Goal: Task Accomplishment & Management: Manage account settings

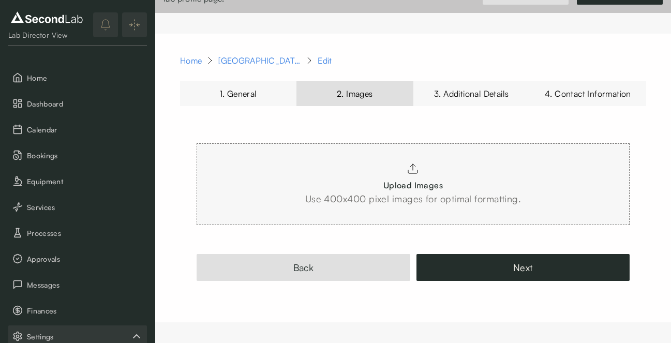
scroll to position [119, 0]
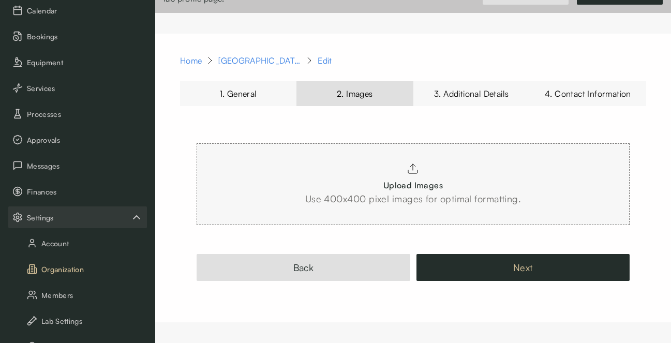
click at [515, 271] on button "Next" at bounding box center [524, 267] width 214 height 27
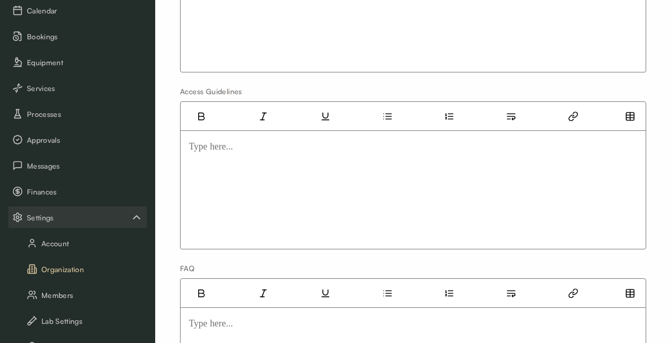
scroll to position [377, 0]
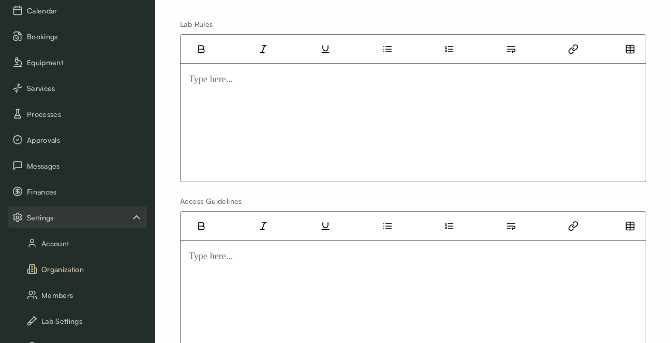
click at [220, 102] on div at bounding box center [413, 113] width 449 height 83
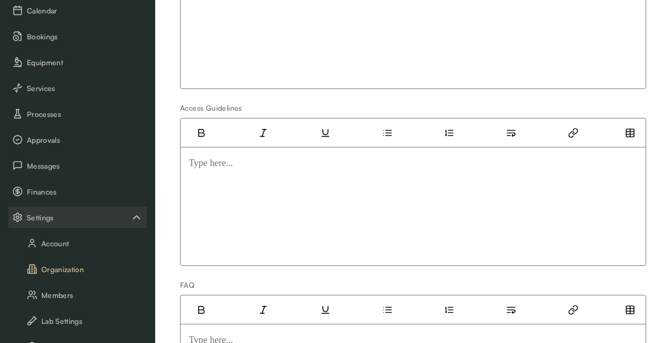
scroll to position [386, 0]
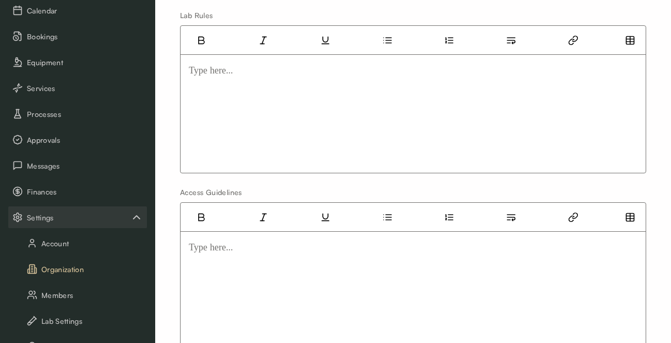
click at [212, 103] on div at bounding box center [413, 104] width 449 height 83
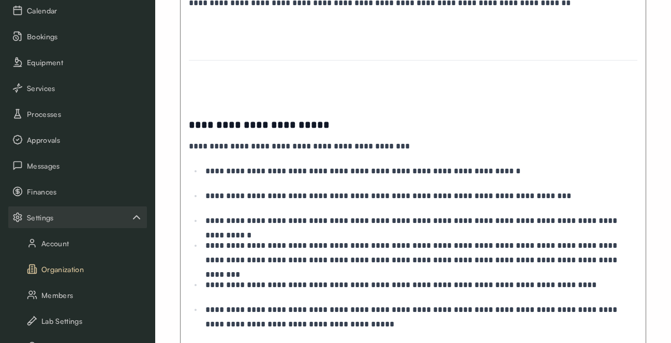
scroll to position [1254, 0]
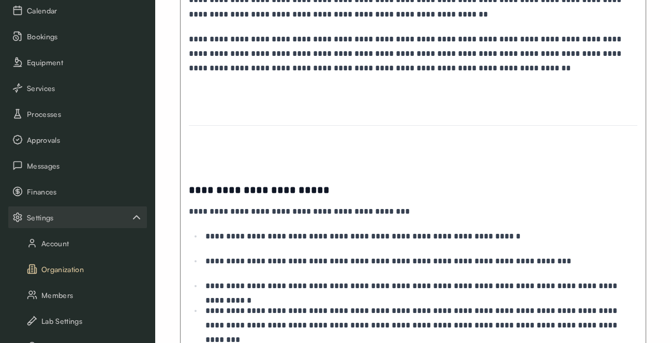
click at [216, 159] on p at bounding box center [413, 158] width 449 height 14
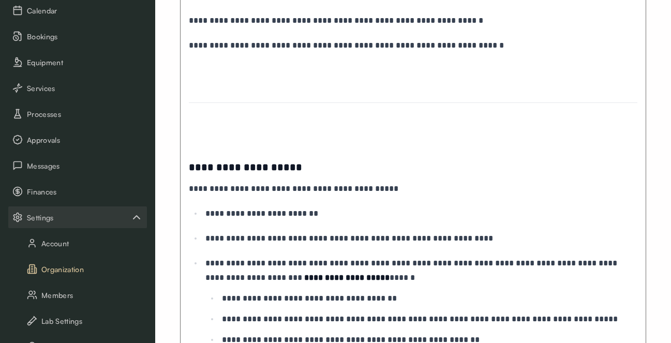
scroll to position [825, 0]
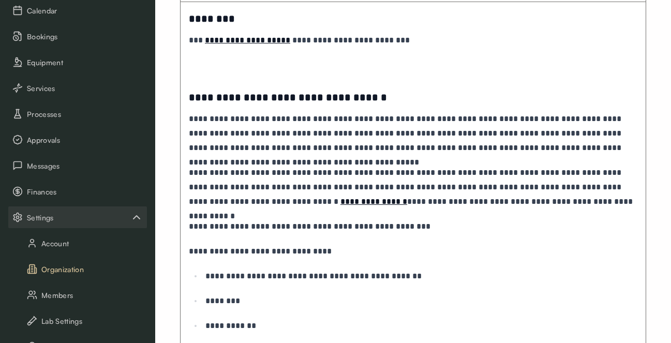
scroll to position [412, 0]
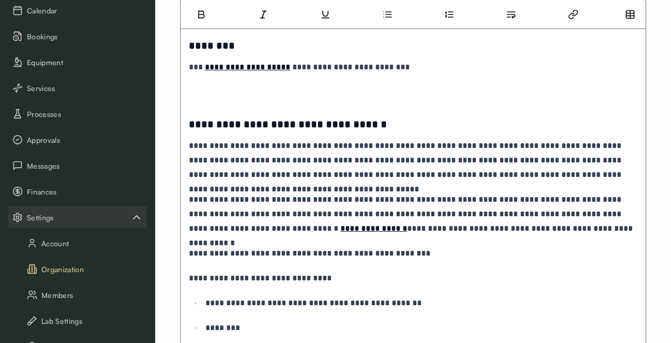
click at [243, 96] on p at bounding box center [413, 92] width 449 height 14
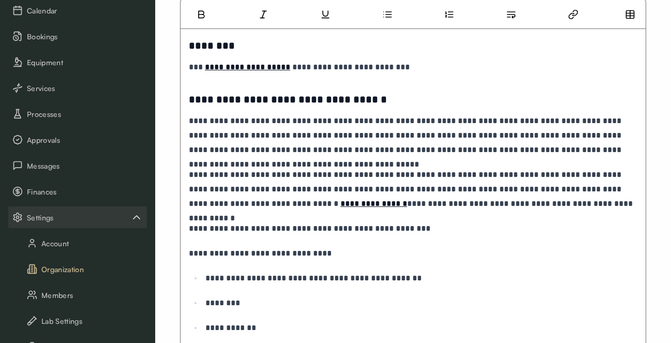
click at [192, 42] on h3 "********" at bounding box center [413, 45] width 449 height 17
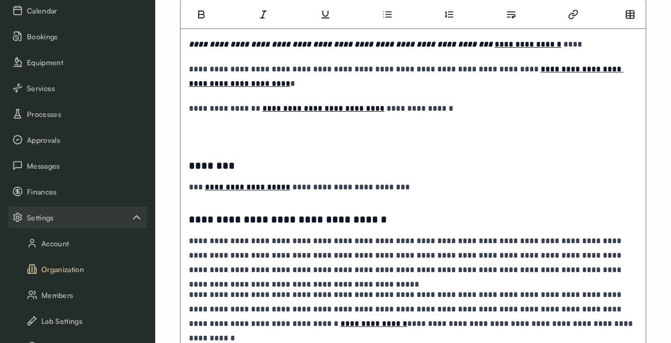
click at [195, 138] on p at bounding box center [413, 133] width 449 height 14
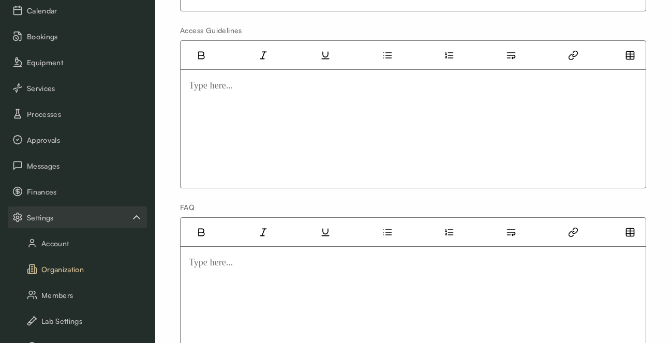
scroll to position [1922, 0]
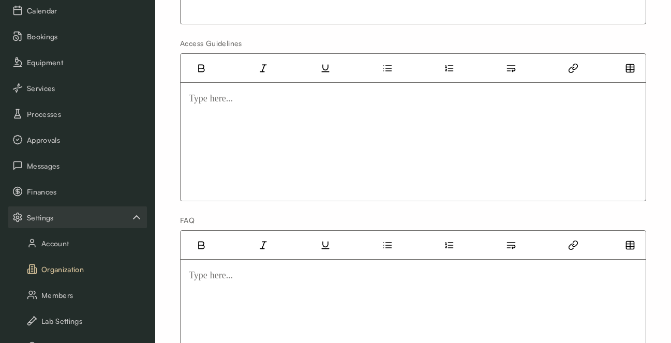
click at [200, 101] on p at bounding box center [413, 98] width 449 height 14
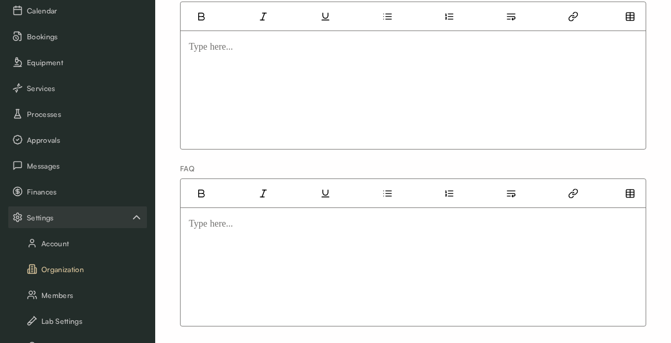
scroll to position [1958, 0]
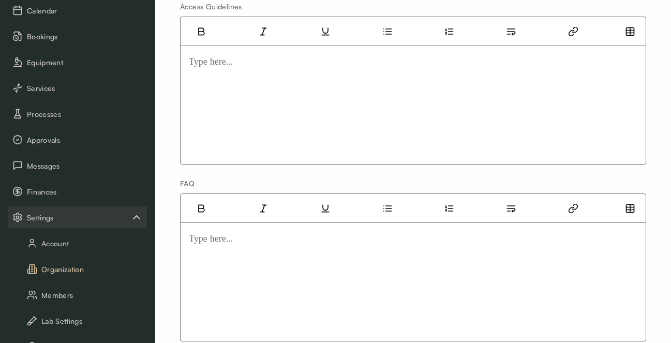
click at [263, 100] on div at bounding box center [413, 95] width 449 height 83
click at [256, 65] on p at bounding box center [413, 61] width 449 height 14
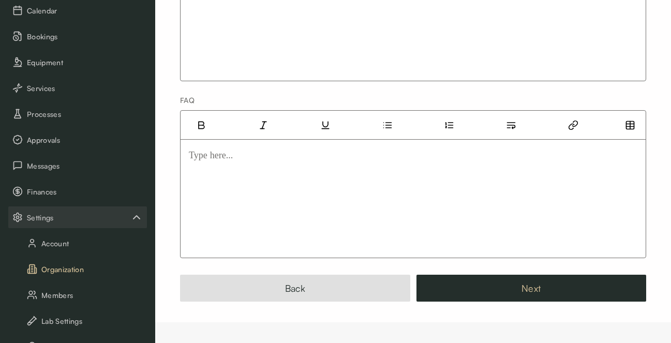
click at [466, 282] on button "Next" at bounding box center [532, 288] width 230 height 27
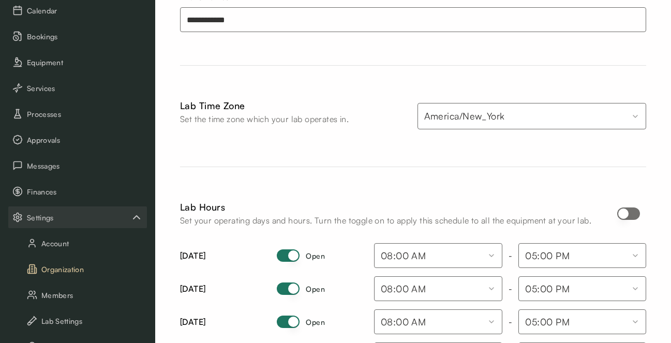
scroll to position [438, 0]
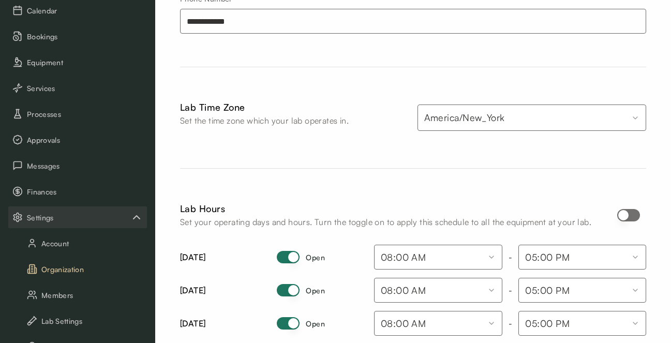
click at [567, 117] on html "**********" at bounding box center [335, 59] width 671 height 995
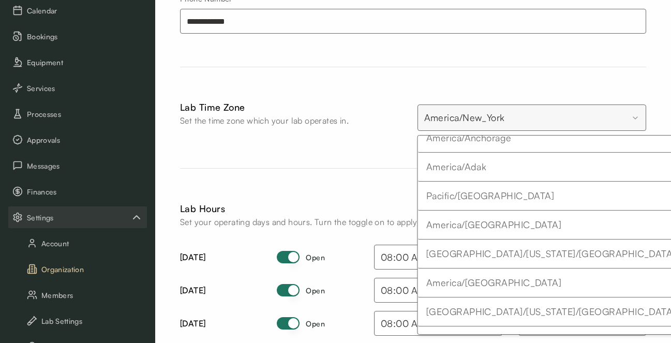
scroll to position [150, 0]
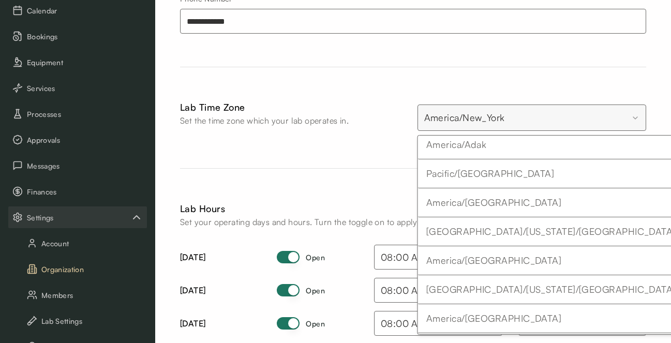
select select "**********"
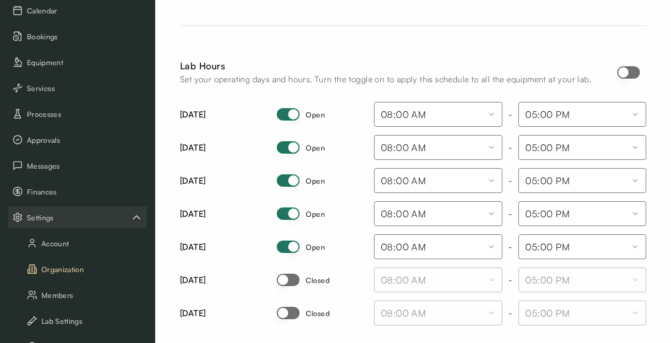
scroll to position [652, 0]
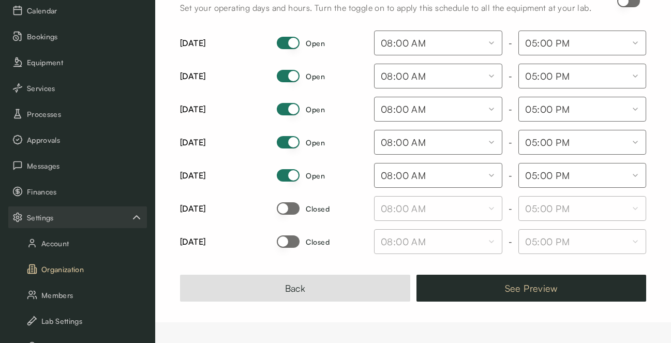
click at [517, 290] on button "See Preview" at bounding box center [532, 288] width 230 height 27
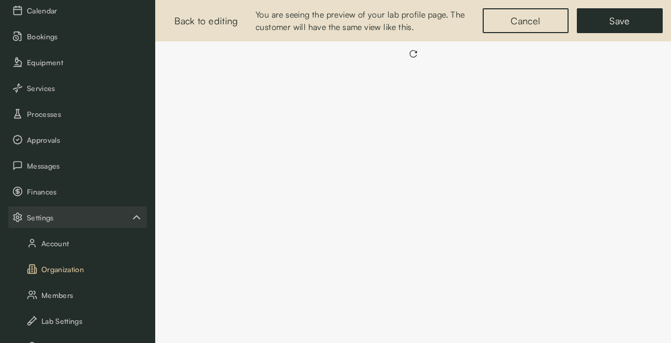
scroll to position [0, 0]
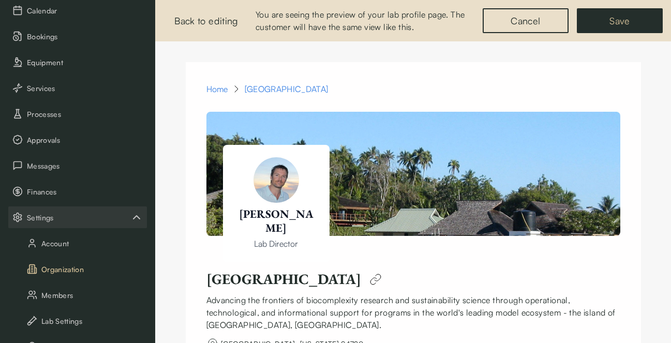
click at [626, 23] on button "Save" at bounding box center [620, 20] width 86 height 25
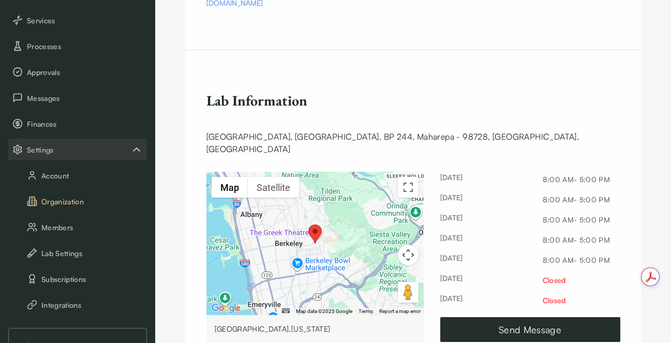
scroll to position [117, 0]
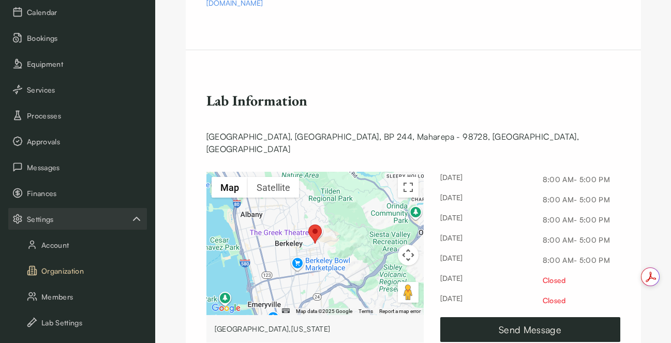
click at [48, 66] on span "Equipment" at bounding box center [85, 63] width 116 height 11
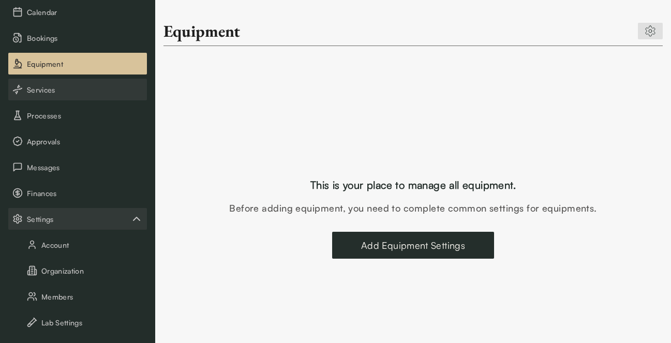
click at [97, 93] on span "Services" at bounding box center [85, 89] width 116 height 11
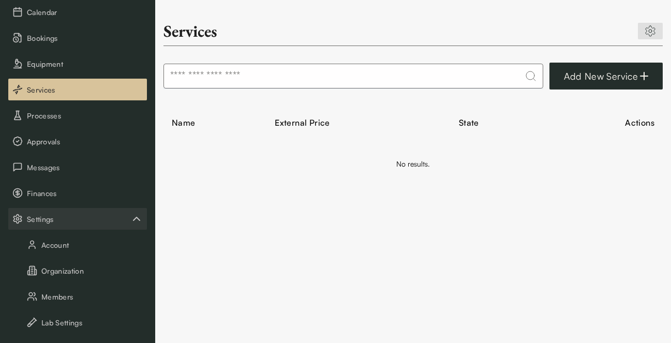
click at [495, 269] on div "Services Add New Service Name External Price State Actions No results." at bounding box center [413, 171] width 516 height 343
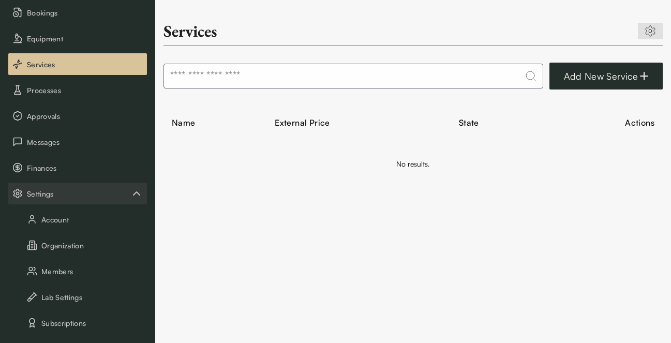
scroll to position [147, 0]
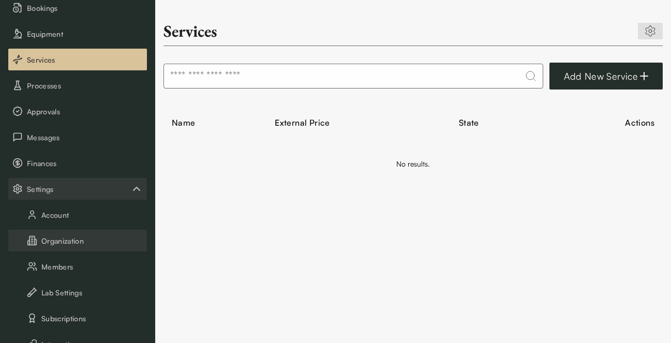
click at [84, 241] on button "Organization" at bounding box center [77, 241] width 139 height 22
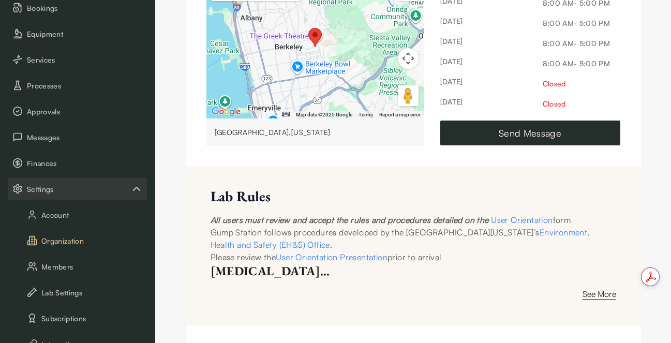
scroll to position [274, 0]
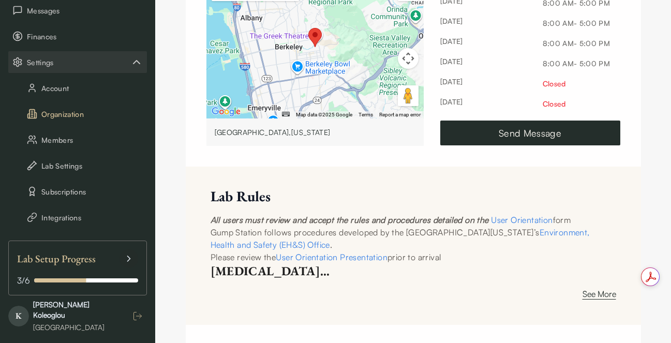
click at [138, 314] on icon "button" at bounding box center [137, 316] width 10 height 10
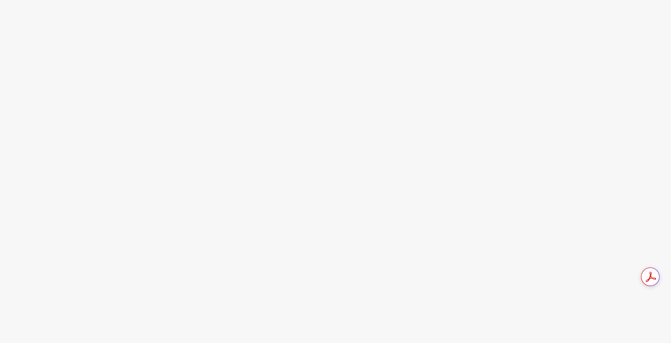
scroll to position [0, 0]
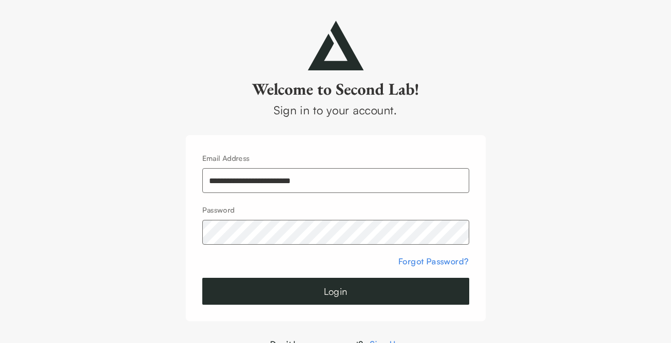
click at [250, 180] on input "**********" at bounding box center [335, 180] width 267 height 25
type input "**********"
click at [281, 294] on button "Login" at bounding box center [335, 291] width 267 height 27
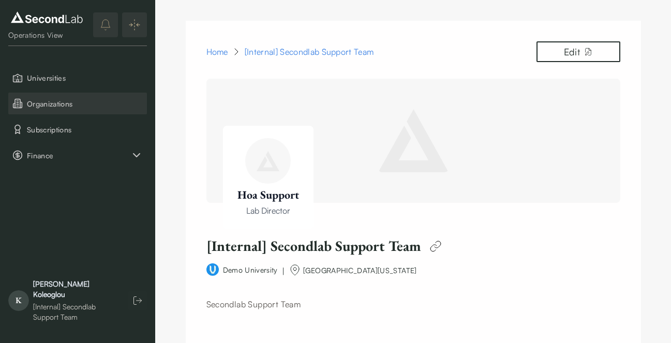
click at [67, 103] on span "Organizations" at bounding box center [85, 103] width 116 height 11
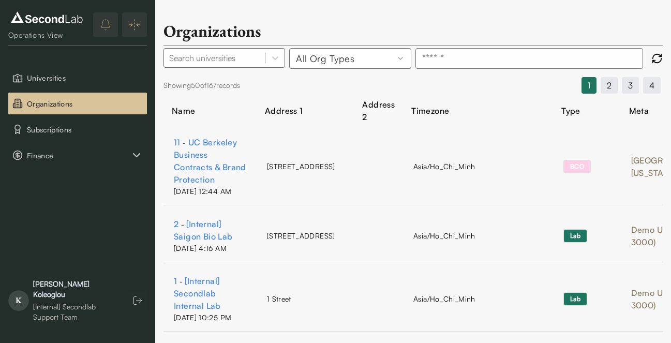
click at [447, 50] on input at bounding box center [529, 58] width 228 height 21
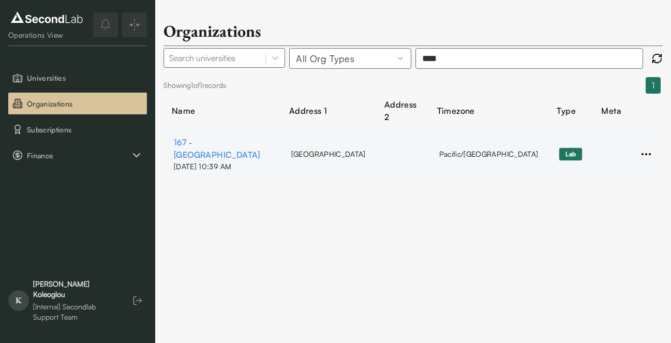
type input "****"
click at [647, 147] on html "SKIP TO CONTENT Lab Director View Universities Organizations Subscriptions Fina…" at bounding box center [335, 96] width 671 height 192
click at [204, 143] on html "SKIP TO CONTENT Lab Director View Universities Organizations Subscriptions Fina…" at bounding box center [335, 96] width 671 height 192
click at [204, 150] on link "Gump Station" at bounding box center [217, 155] width 86 height 10
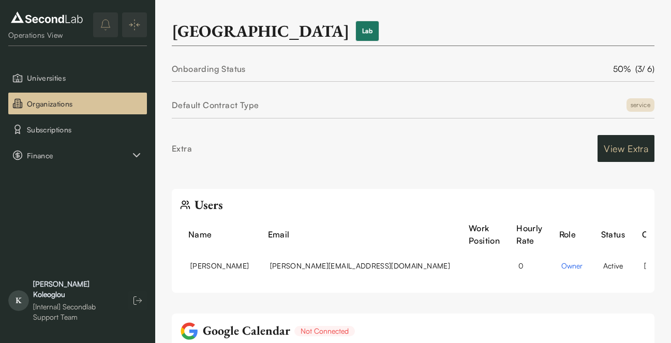
click at [631, 149] on button "View Extra" at bounding box center [626, 148] width 57 height 27
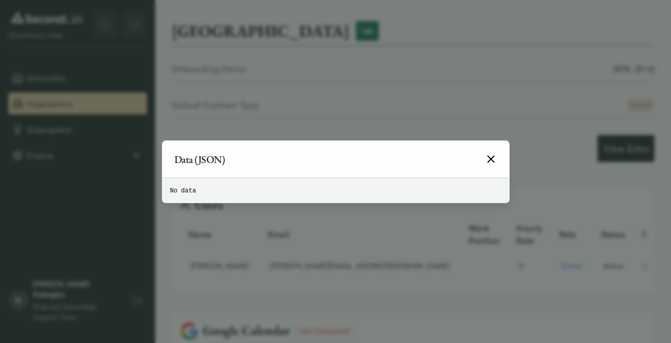
click at [491, 155] on icon "button" at bounding box center [491, 159] width 12 height 12
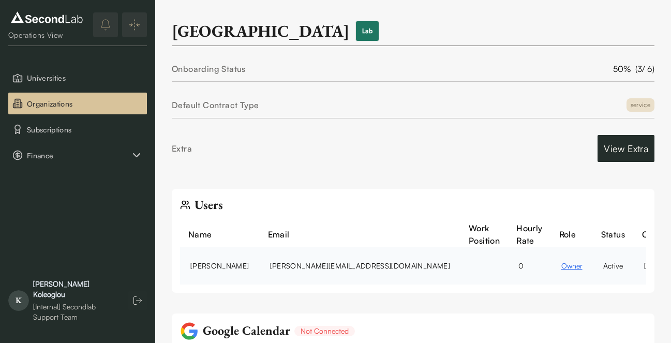
click at [561, 263] on button "owner" at bounding box center [571, 265] width 21 height 11
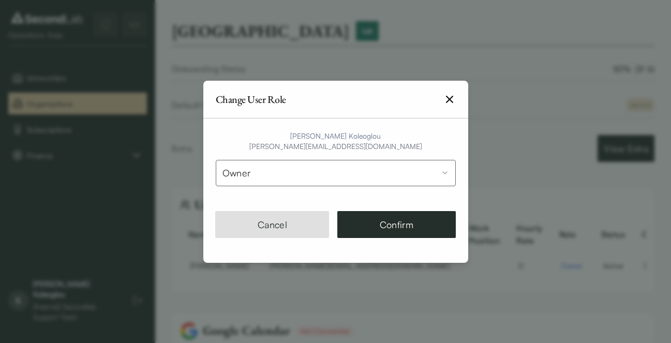
click at [439, 169] on button "Owner" at bounding box center [336, 173] width 240 height 26
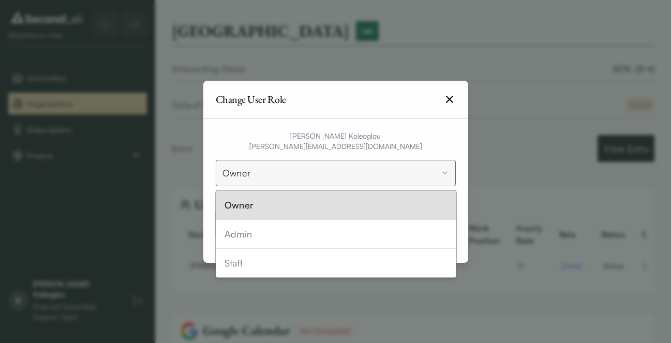
click at [436, 128] on body "SKIP TO CONTENT Lab Director View Universities Organizations Subscriptions Fina…" at bounding box center [335, 267] width 671 height 534
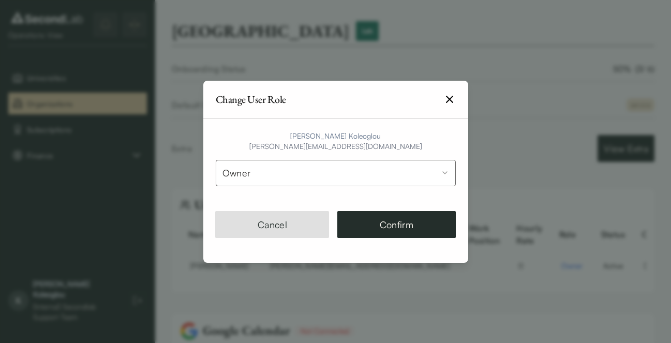
click at [452, 98] on icon "button" at bounding box center [449, 99] width 12 height 12
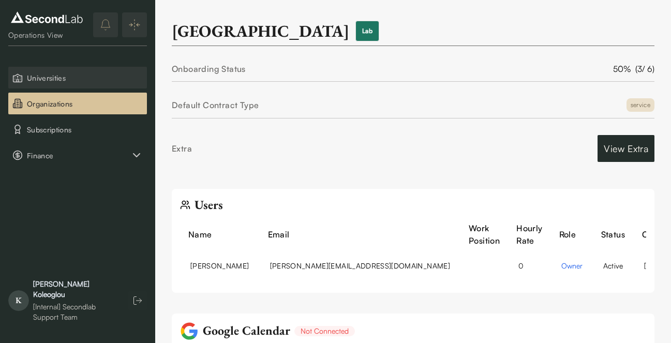
click at [61, 74] on span "Universities" at bounding box center [85, 77] width 116 height 11
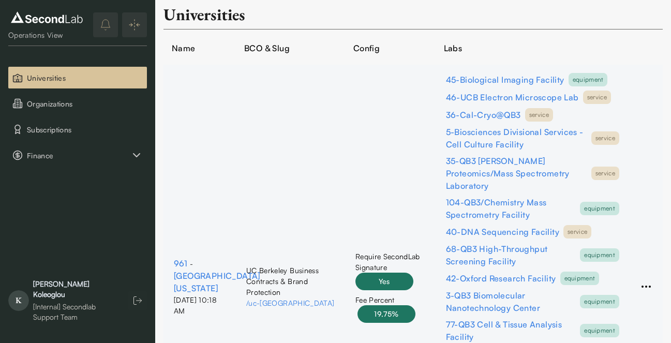
scroll to position [16, 0]
click at [141, 310] on button "button" at bounding box center [137, 300] width 19 height 19
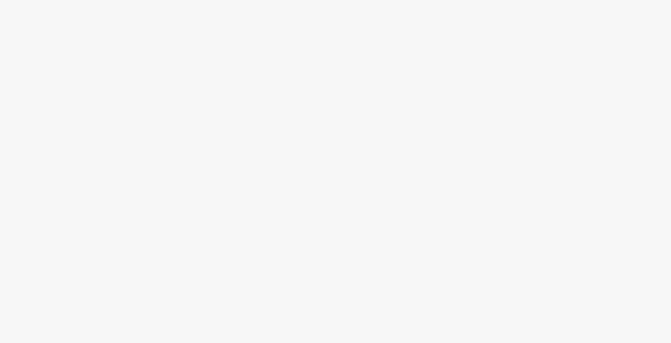
scroll to position [0, 0]
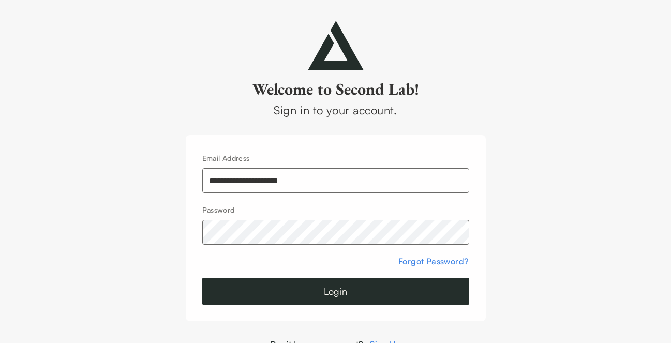
click at [292, 189] on input "**********" at bounding box center [335, 180] width 267 height 25
type input "**********"
click at [308, 307] on div "**********" at bounding box center [336, 228] width 300 height 186
click at [324, 296] on button "Login" at bounding box center [335, 291] width 267 height 27
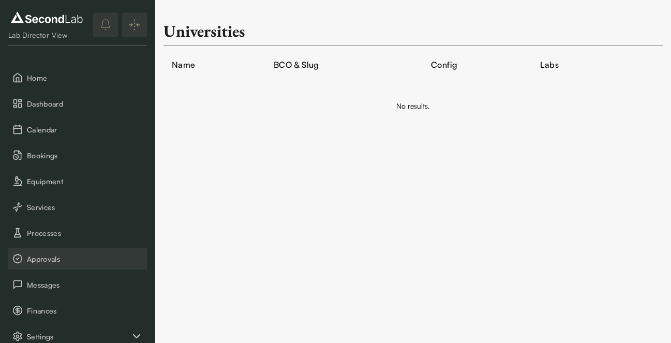
click at [53, 253] on button "Approvals" at bounding box center [77, 259] width 139 height 22
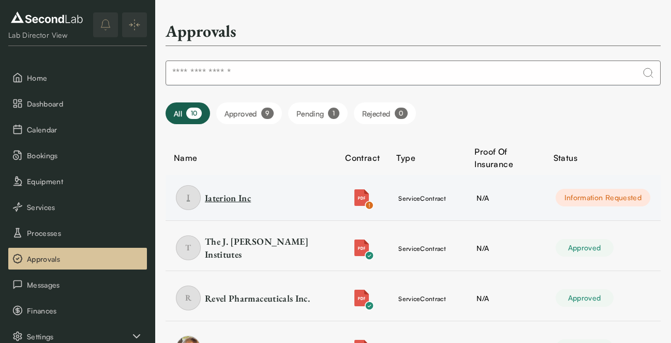
click at [230, 198] on div "Iaterion Inc" at bounding box center [228, 197] width 46 height 13
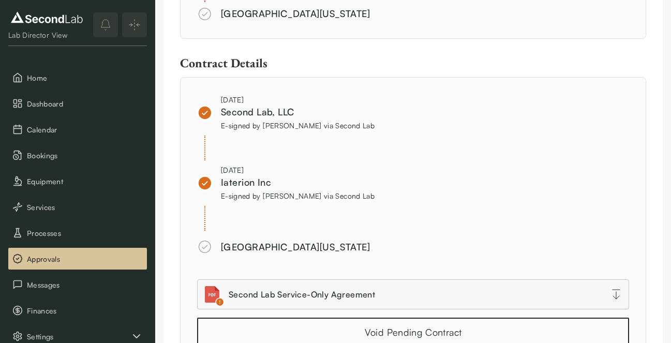
scroll to position [883, 0]
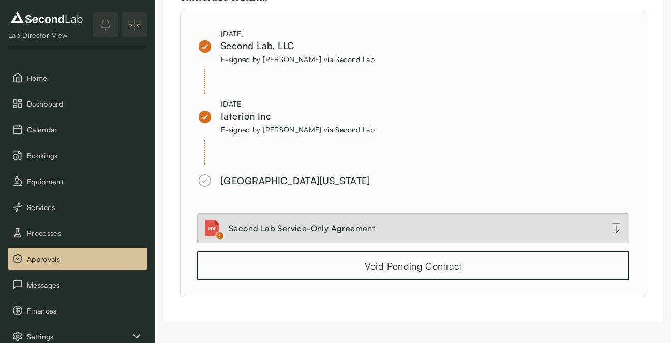
click at [298, 230] on div "Second Lab Service-Only Agreement" at bounding box center [302, 228] width 146 height 12
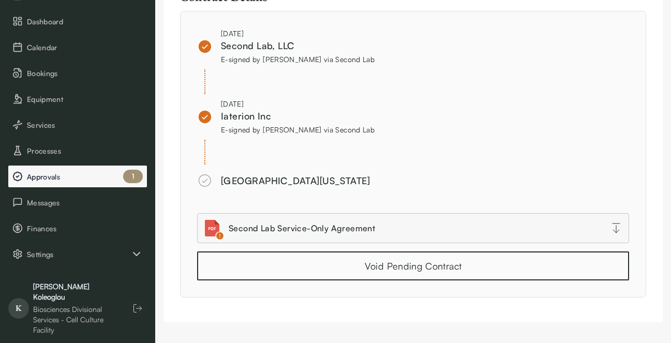
scroll to position [85, 0]
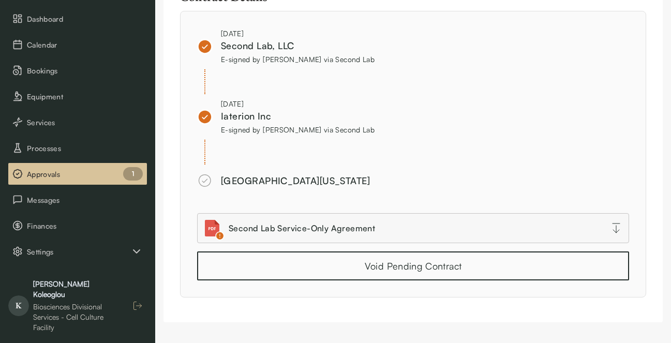
click at [139, 301] on icon "button" at bounding box center [137, 306] width 10 height 10
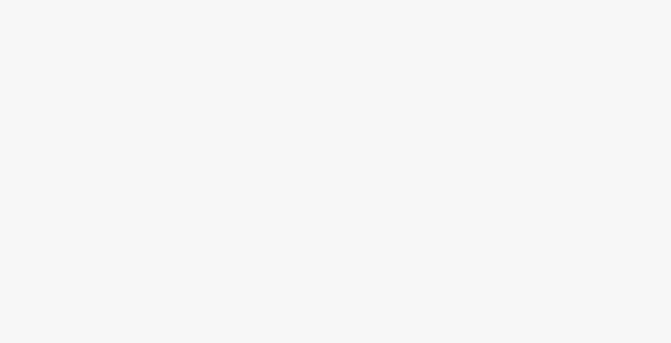
scroll to position [0, 0]
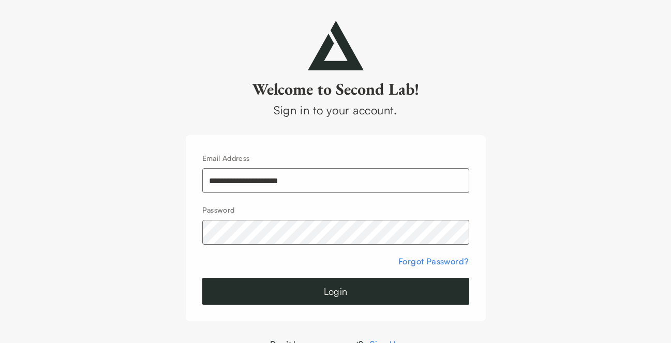
click at [280, 185] on input "**********" at bounding box center [335, 180] width 267 height 25
type input "**********"
click at [354, 279] on button "Login" at bounding box center [335, 291] width 267 height 27
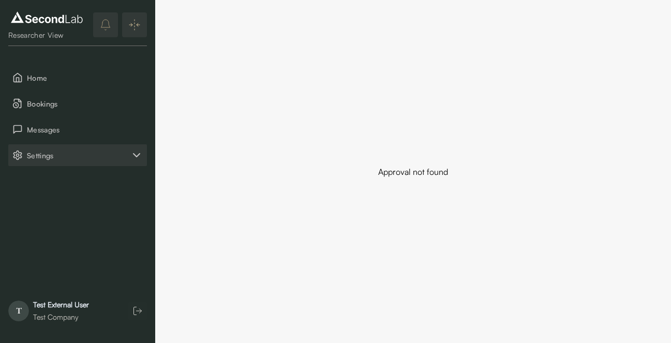
click at [68, 151] on span "Settings" at bounding box center [78, 155] width 103 height 11
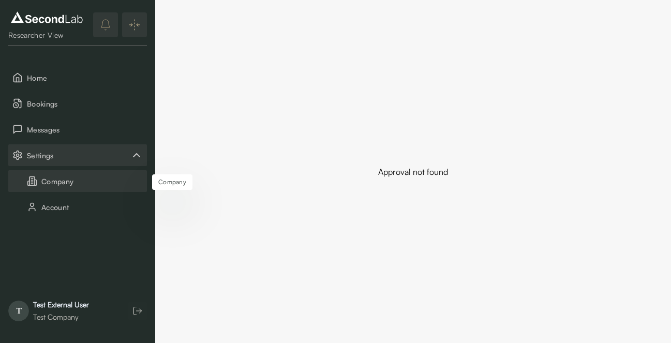
click at [64, 179] on button "Company" at bounding box center [77, 181] width 139 height 22
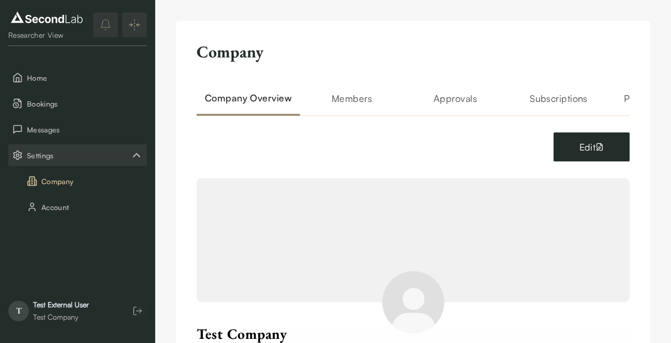
click at [572, 137] on button "Edit" at bounding box center [592, 146] width 76 height 29
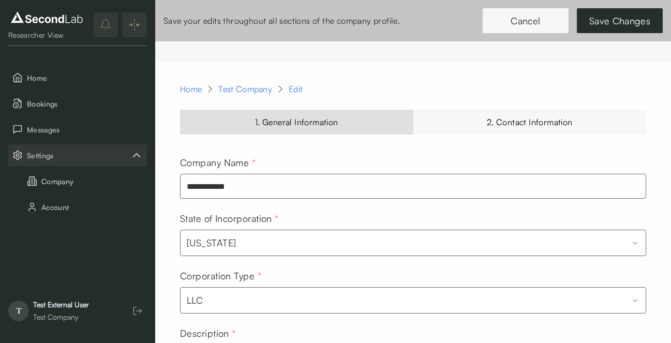
click at [516, 14] on button "Cancel" at bounding box center [526, 20] width 86 height 25
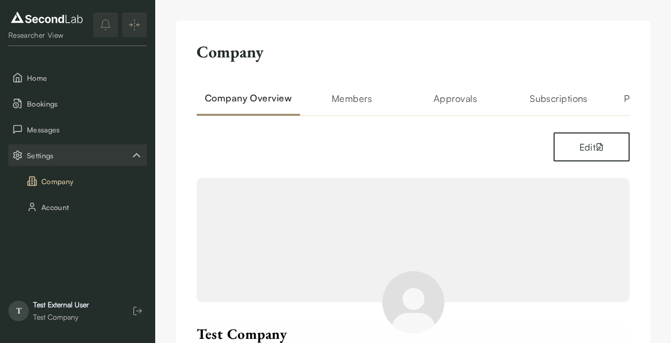
click at [455, 87] on div "Company Company Overview Members Approvals Subscriptions Payment Methods Edit T…" at bounding box center [413, 331] width 474 height 621
click at [455, 91] on h2 "Approvals" at bounding box center [455, 103] width 103 height 25
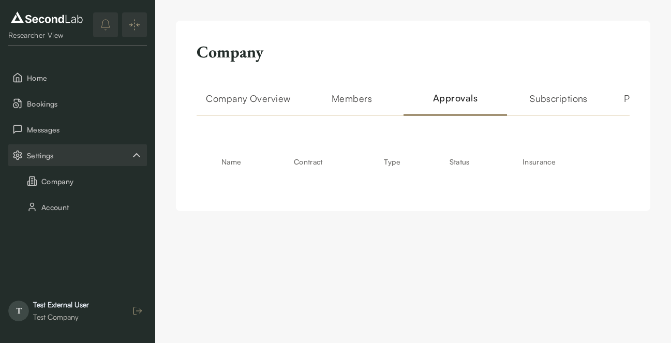
click at [128, 309] on button "button" at bounding box center [137, 311] width 19 height 19
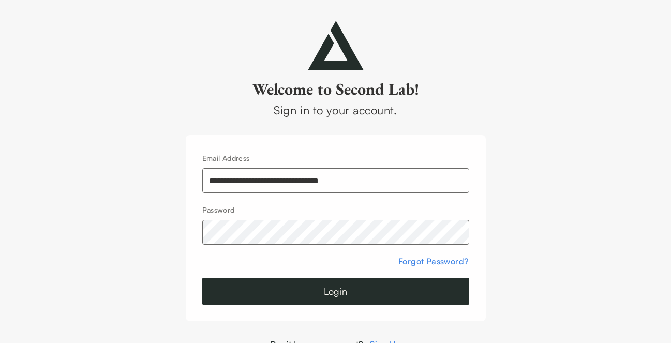
click at [242, 184] on input "**********" at bounding box center [335, 180] width 267 height 25
type input "**********"
click at [334, 295] on button "Login" at bounding box center [335, 291] width 267 height 27
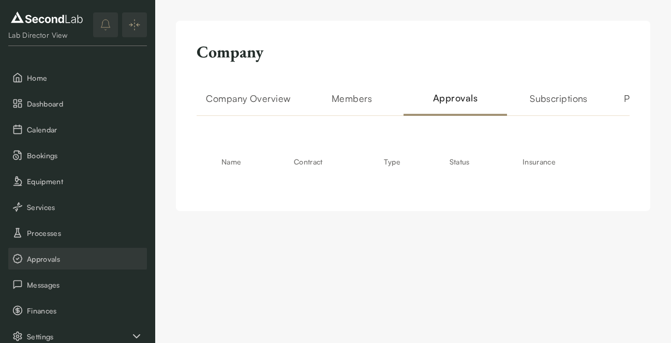
click at [67, 260] on span "Approvals" at bounding box center [85, 259] width 116 height 11
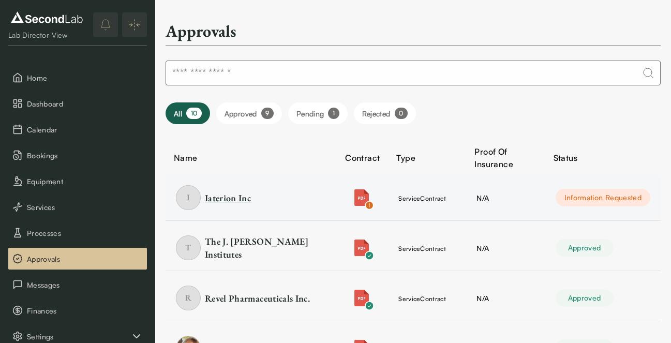
click at [240, 195] on div "Iaterion Inc" at bounding box center [228, 197] width 46 height 13
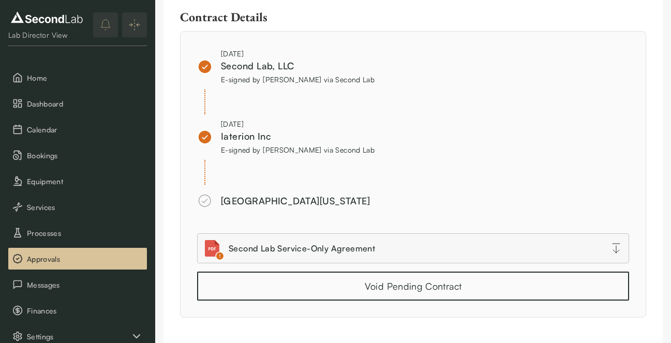
scroll to position [883, 0]
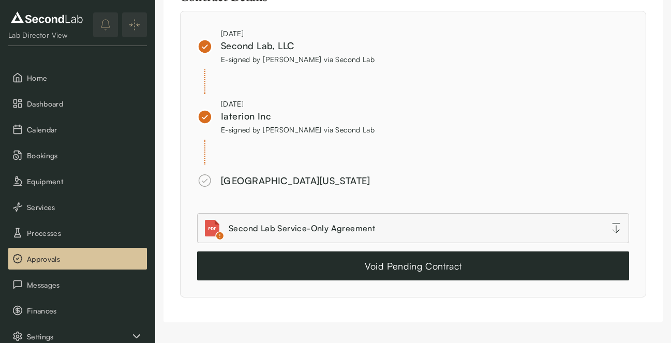
click at [380, 263] on button "Void Pending Contract" at bounding box center [413, 265] width 432 height 29
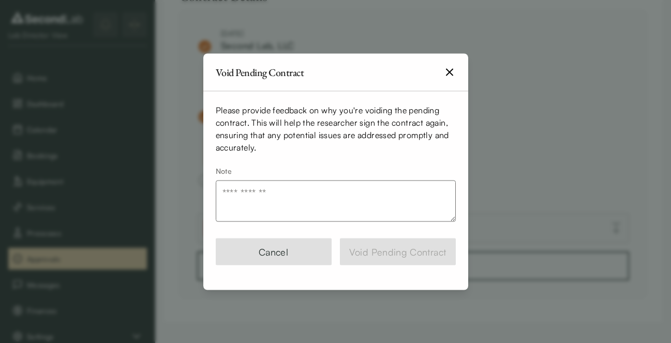
click at [322, 195] on textarea "Note" at bounding box center [336, 200] width 240 height 41
click at [297, 185] on textarea "Note" at bounding box center [336, 200] width 240 height 41
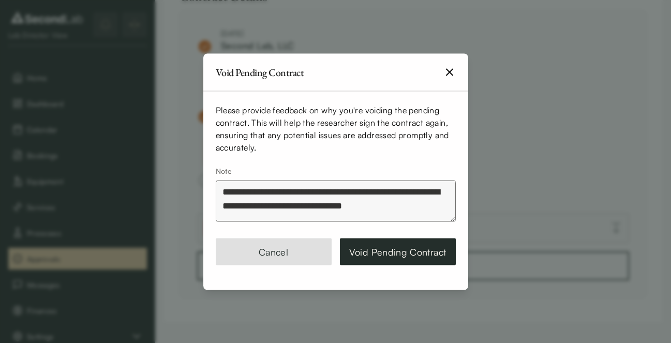
scroll to position [4, 0]
drag, startPoint x: 367, startPoint y: 202, endPoint x: 345, endPoint y: 203, distance: 22.3
click at [345, 203] on textarea "**********" at bounding box center [336, 200] width 240 height 41
click at [361, 213] on textarea "**********" at bounding box center [336, 200] width 240 height 41
type textarea "**********"
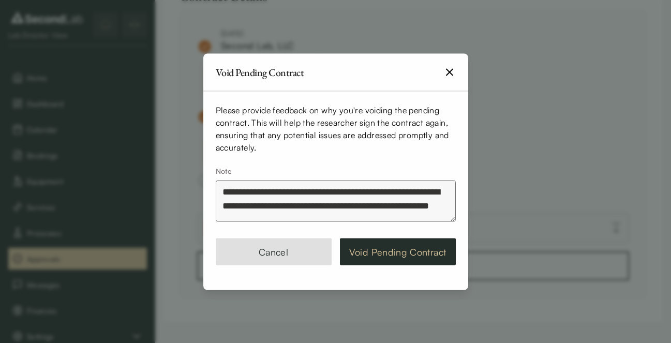
click at [414, 253] on button "Void Pending Contract" at bounding box center [398, 251] width 116 height 27
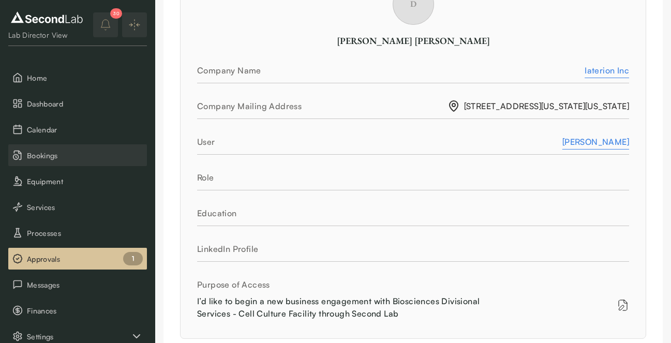
scroll to position [85, 0]
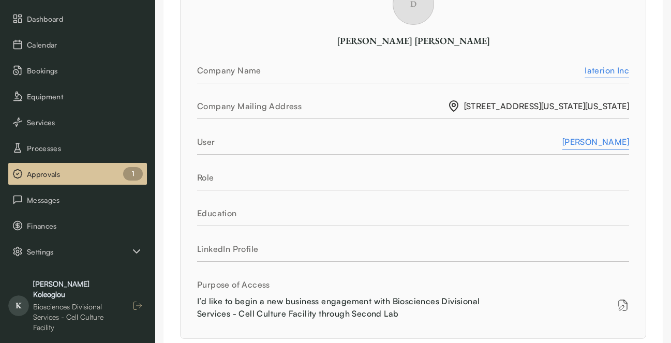
click at [143, 299] on button "button" at bounding box center [137, 305] width 19 height 19
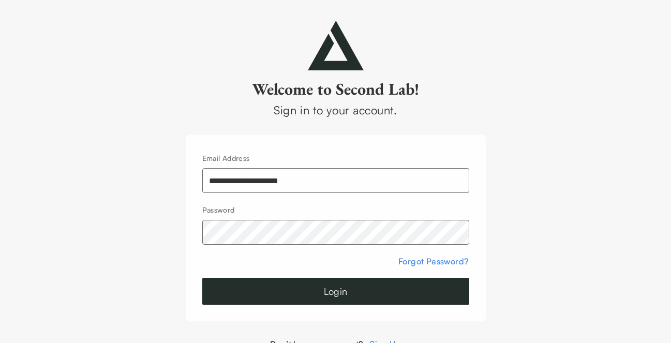
click at [289, 180] on input "**********" at bounding box center [335, 180] width 267 height 25
type input "**********"
click at [377, 284] on button "Login" at bounding box center [335, 291] width 267 height 27
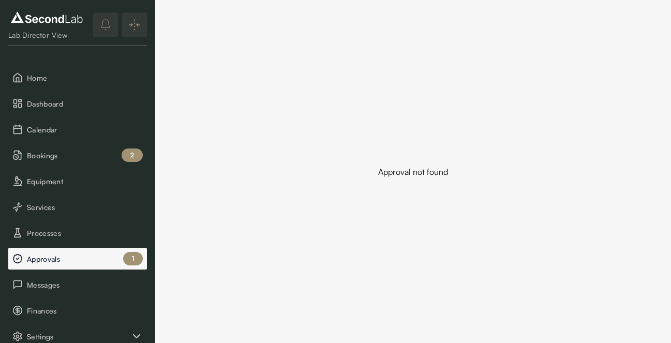
click at [124, 253] on button "Approvals 1" at bounding box center [77, 259] width 139 height 22
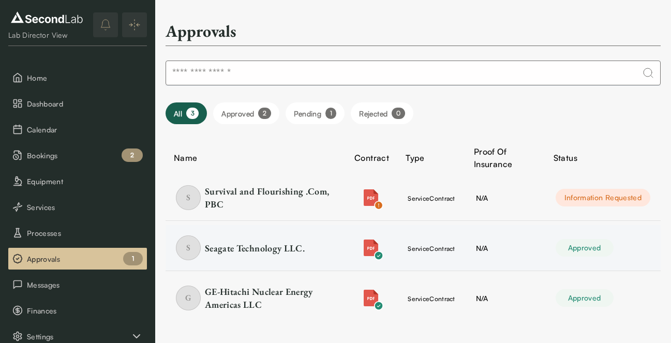
scroll to position [3, 0]
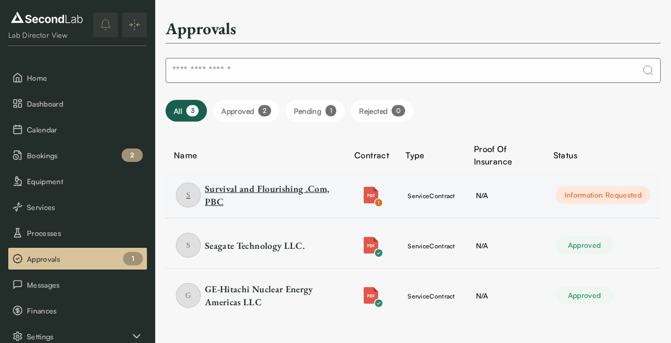
click at [275, 191] on div "Survival and Flourishing .Com, PBC" at bounding box center [270, 195] width 131 height 26
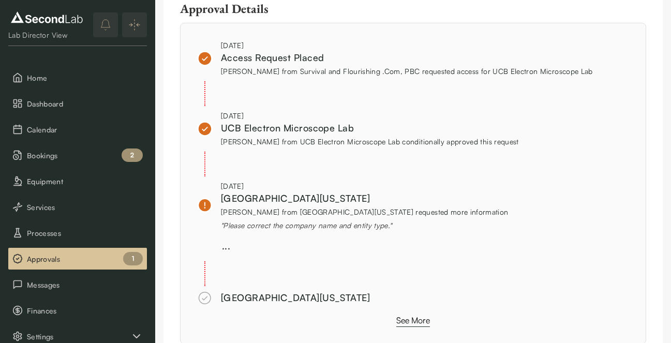
scroll to position [560, 0]
click at [416, 318] on button "See More" at bounding box center [413, 319] width 34 height 13
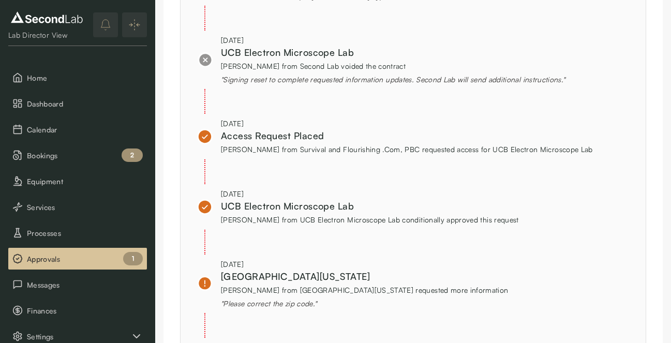
scroll to position [793, 0]
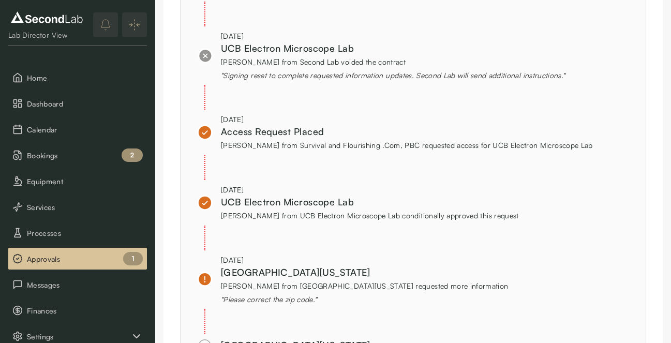
click at [317, 75] on div "" Signing reset to complete requested information updates. Second Lab will send…" at bounding box center [393, 75] width 344 height 11
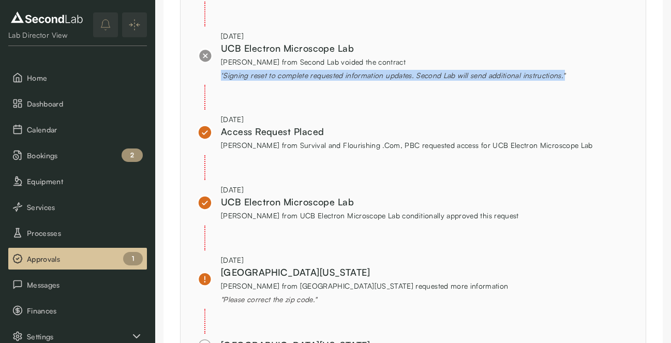
copy div "" Signing reset to complete requested information updates. Second Lab will send…"
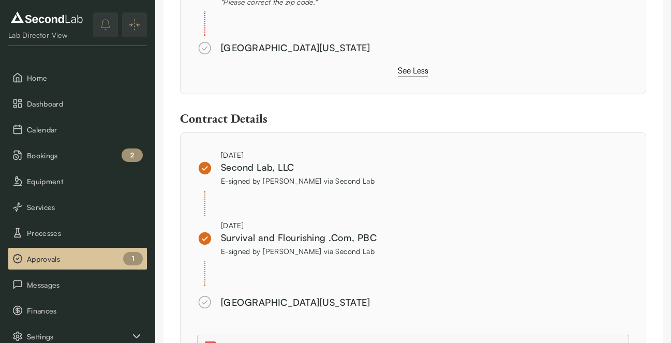
scroll to position [1212, 0]
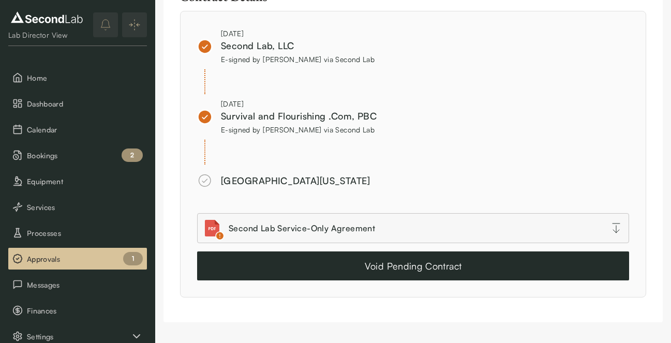
click at [369, 261] on button "Void Pending Contract" at bounding box center [413, 265] width 432 height 29
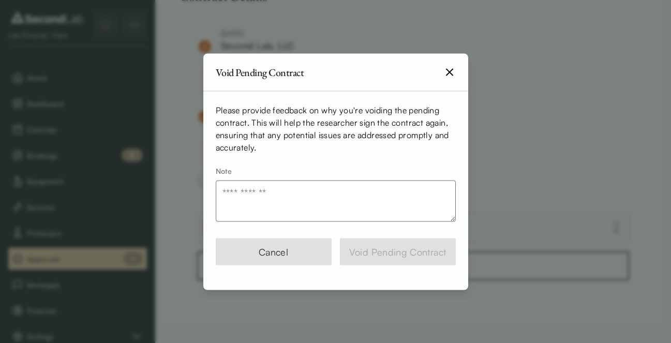
click at [320, 209] on textarea "Note" at bounding box center [336, 200] width 240 height 41
paste textarea "**********"
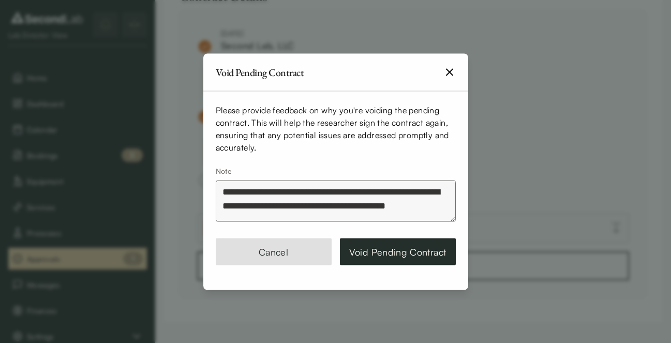
scroll to position [0, 0]
click at [309, 196] on textarea "**********" at bounding box center [336, 200] width 240 height 41
click at [362, 189] on textarea "**********" at bounding box center [336, 200] width 240 height 41
click at [257, 209] on textarea "**********" at bounding box center [336, 200] width 240 height 41
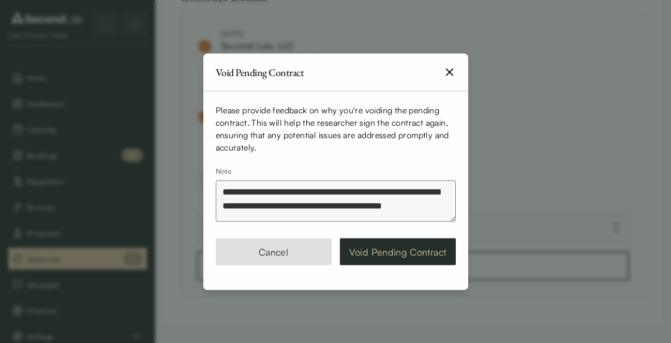
type textarea "**********"
click at [380, 244] on button "Void Pending Contract" at bounding box center [398, 251] width 116 height 27
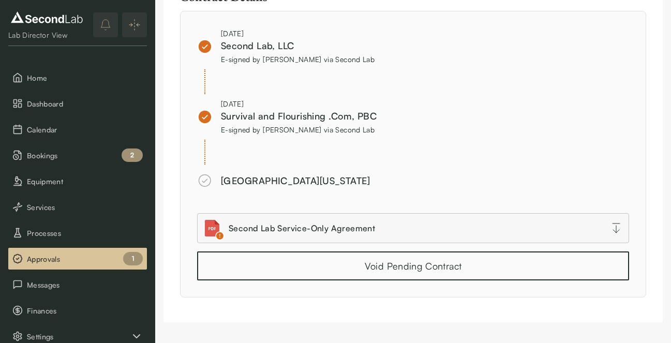
scroll to position [1067, 0]
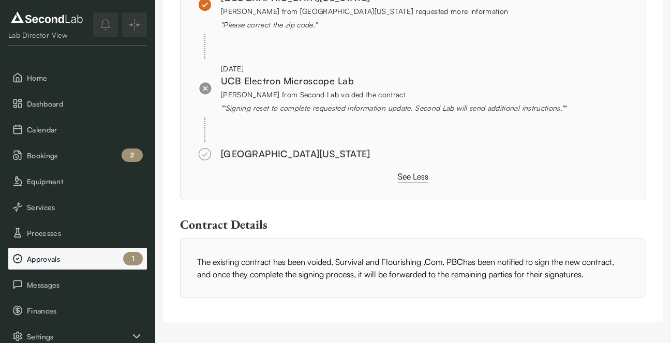
click at [63, 268] on button "Approvals 1" at bounding box center [77, 259] width 139 height 22
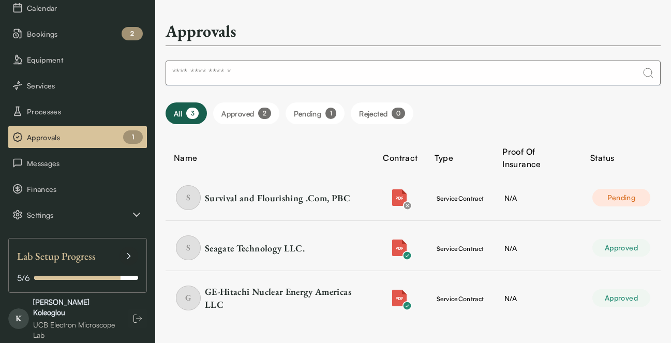
scroll to position [128, 0]
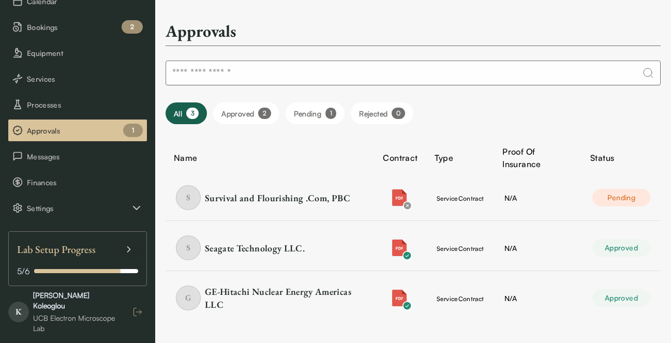
click at [134, 307] on icon "button" at bounding box center [137, 312] width 10 height 10
